Goal: Task Accomplishment & Management: Use online tool/utility

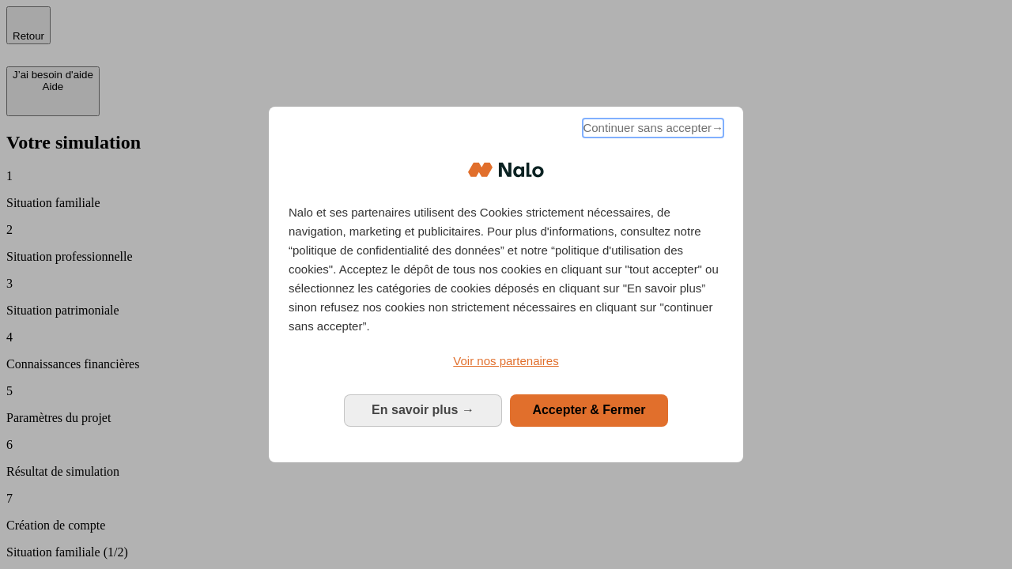
click at [651, 130] on span "Continuer sans accepter →" at bounding box center [653, 128] width 141 height 19
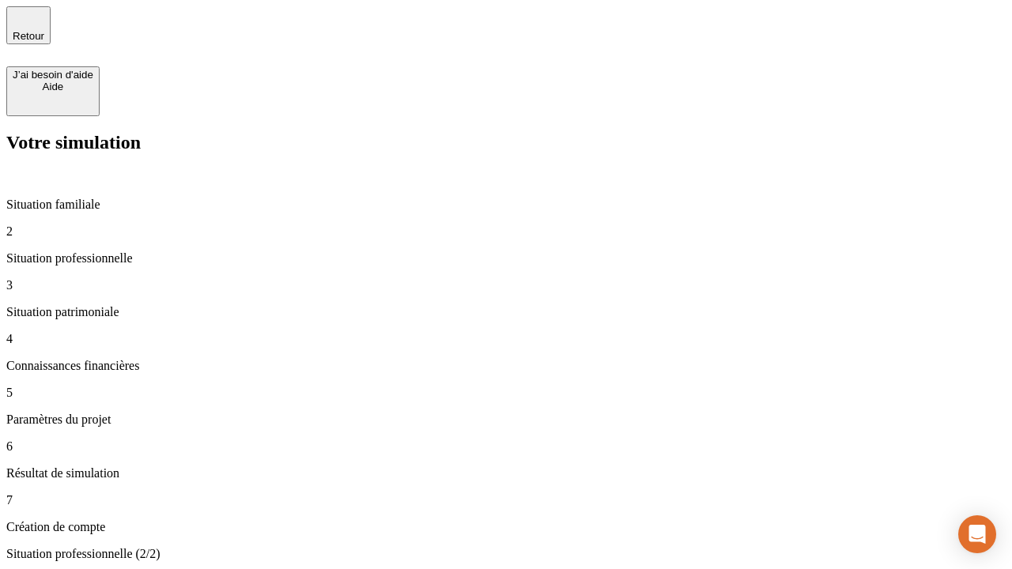
type input "30 000"
type input "1 000"
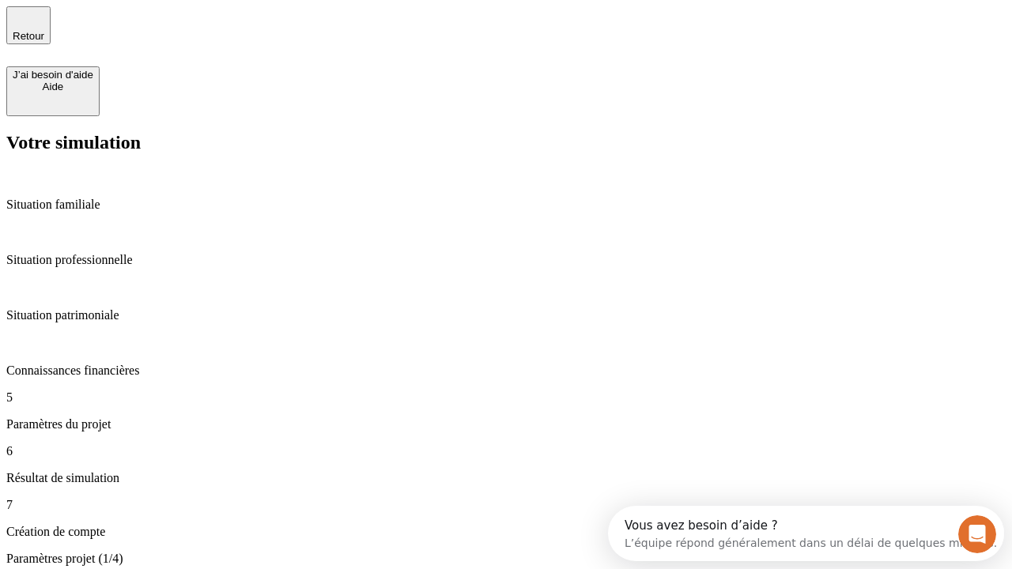
type input "65"
type input "5 000"
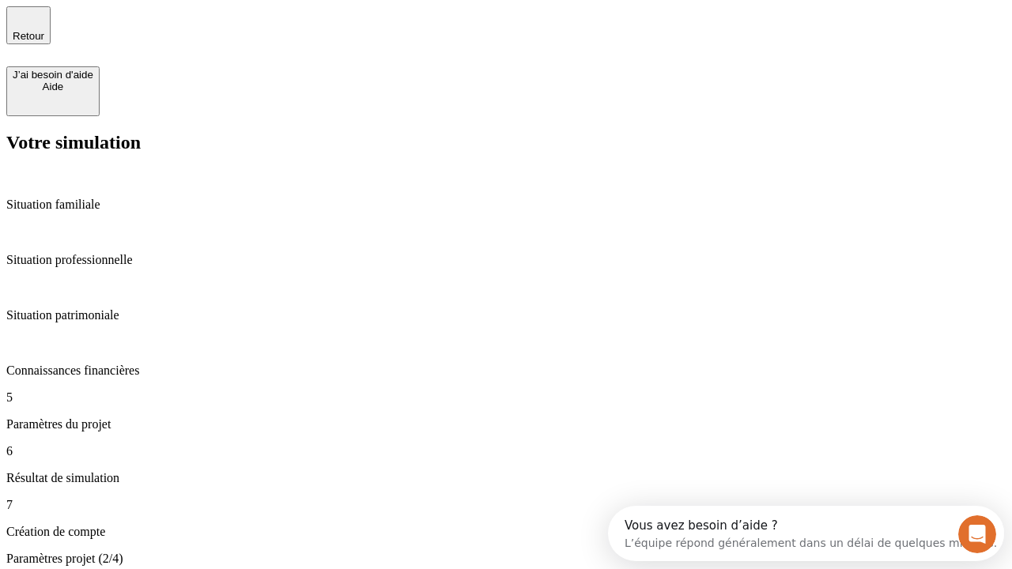
type input "640"
